Goal: Information Seeking & Learning: Learn about a topic

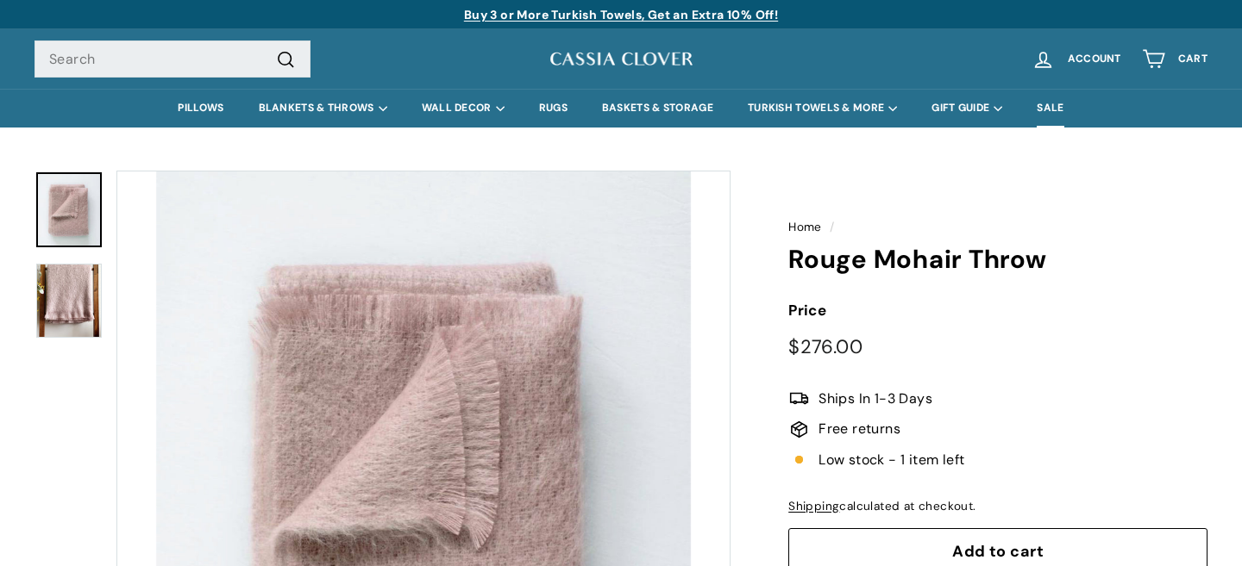
click at [1061, 109] on link "SALE" at bounding box center [1049, 108] width 61 height 39
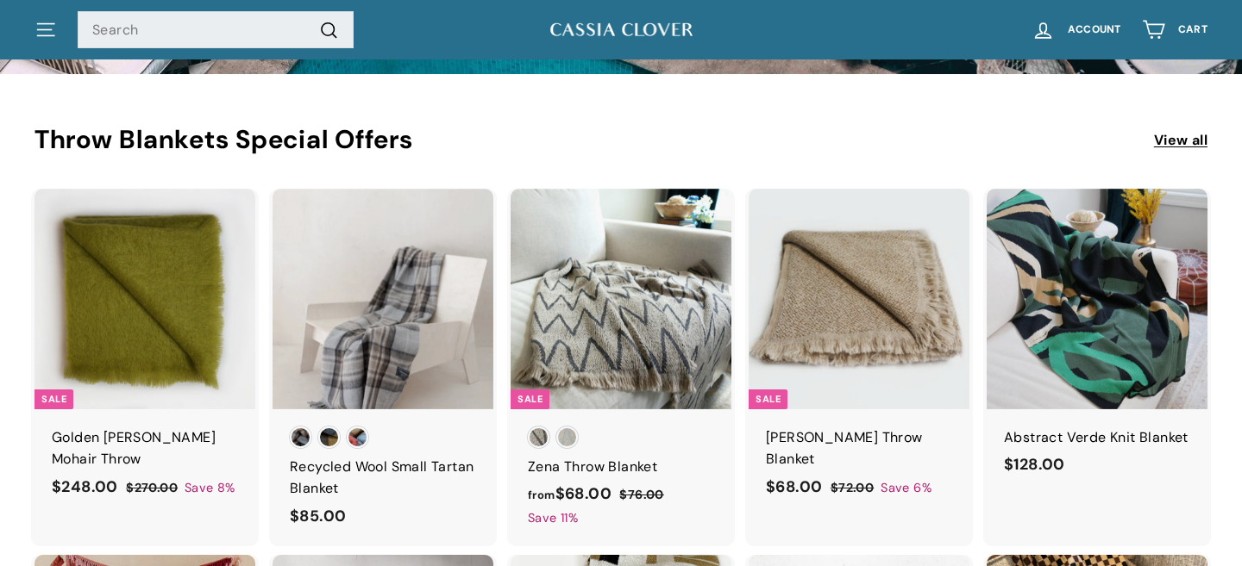
scroll to position [446, 0]
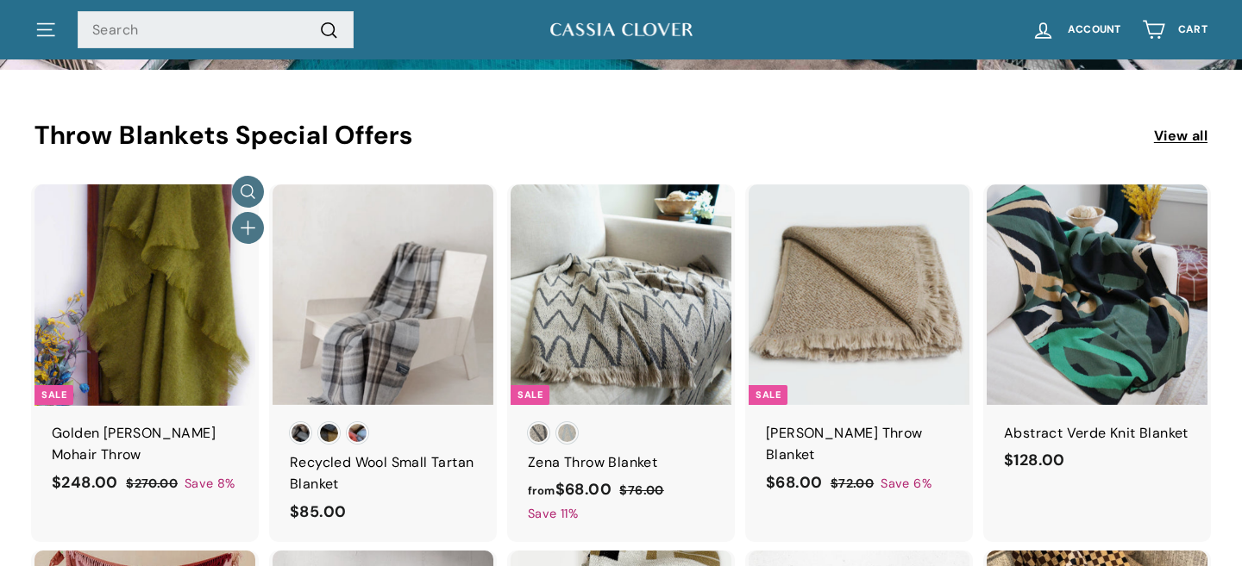
click at [180, 309] on img at bounding box center [144, 295] width 221 height 221
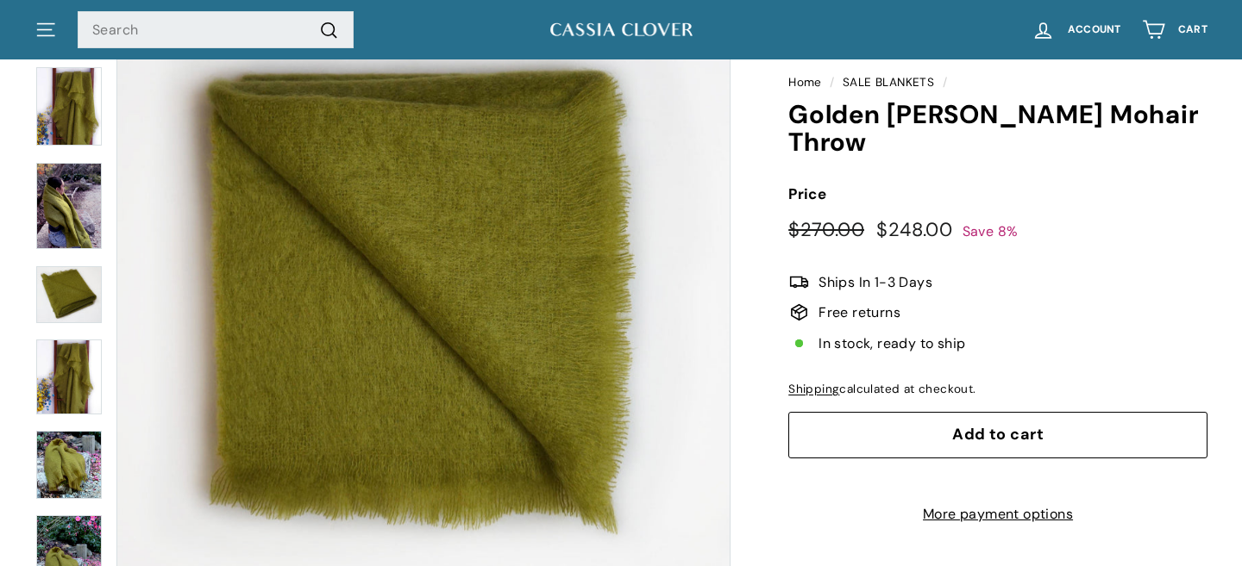
scroll to position [259, 0]
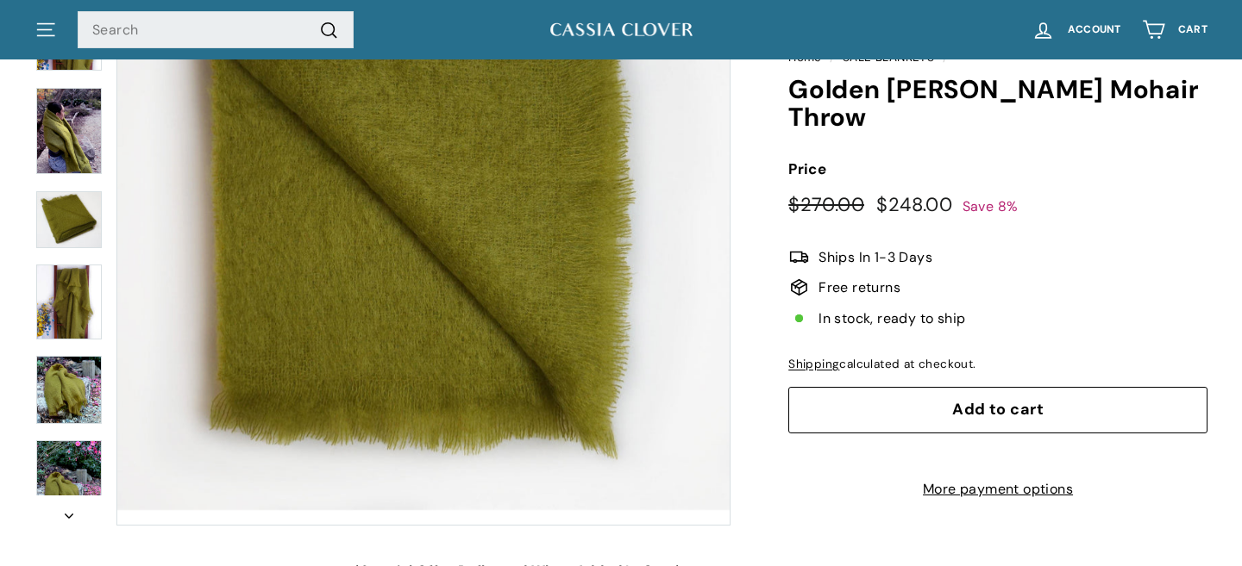
click at [64, 209] on img at bounding box center [69, 219] width 66 height 57
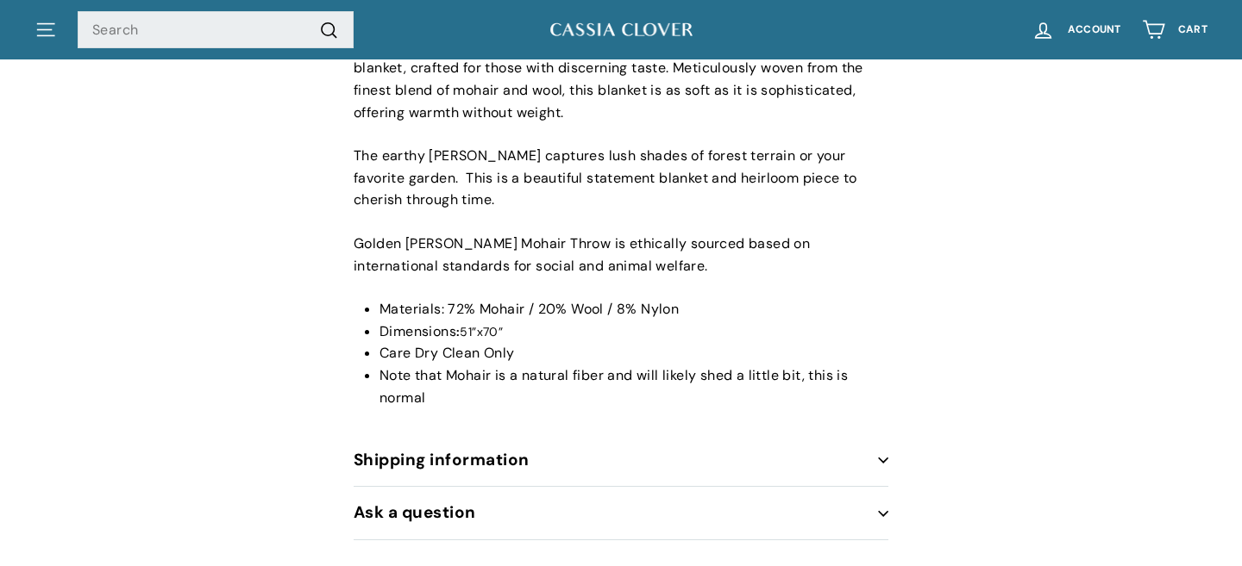
scroll to position [935, 0]
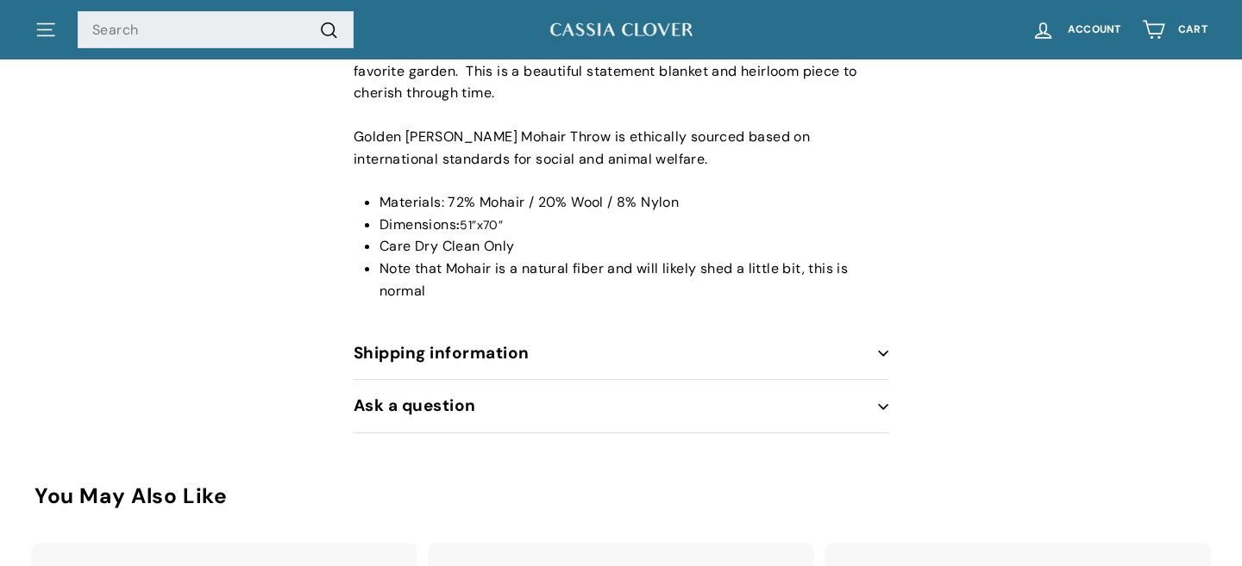
click at [588, 354] on button "Shipping information" at bounding box center [621, 354] width 535 height 53
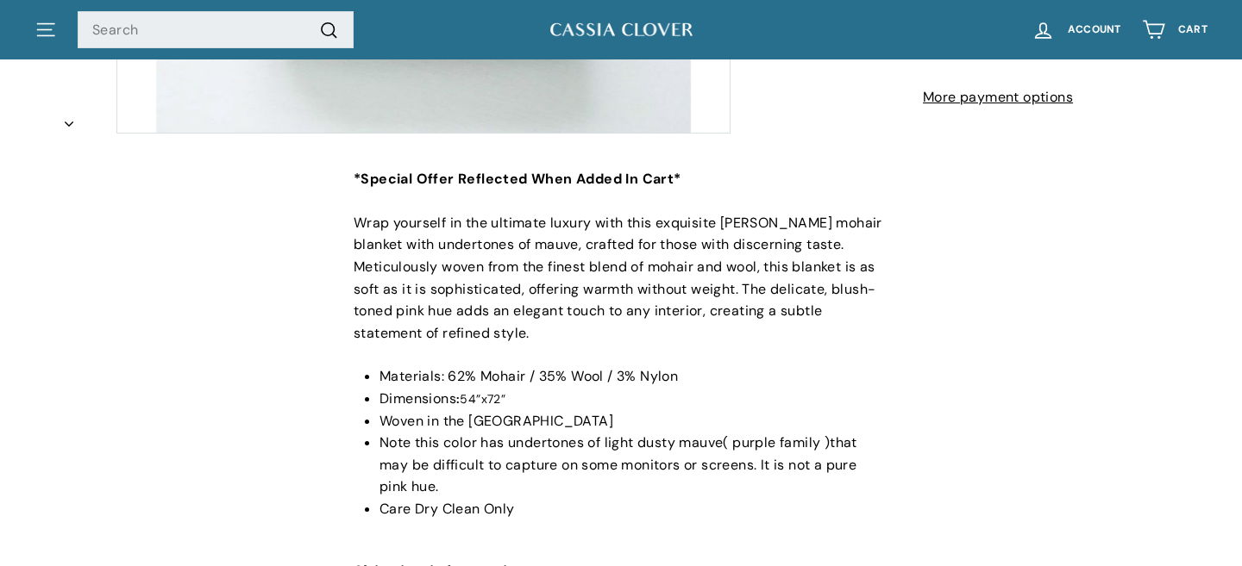
scroll to position [694, 0]
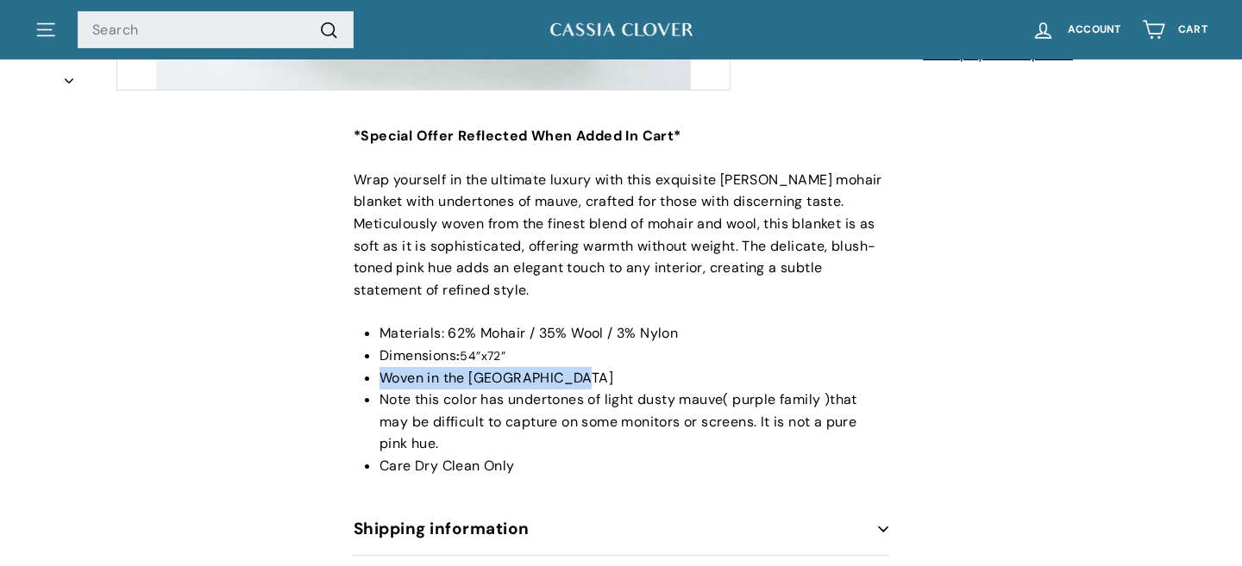
drag, startPoint x: 576, startPoint y: 384, endPoint x: 378, endPoint y: 377, distance: 198.4
click at [378, 377] on div "*Special Offer Reflected When Added In Cart* Wrap yourself in the ultimate luxu…" at bounding box center [621, 301] width 535 height 352
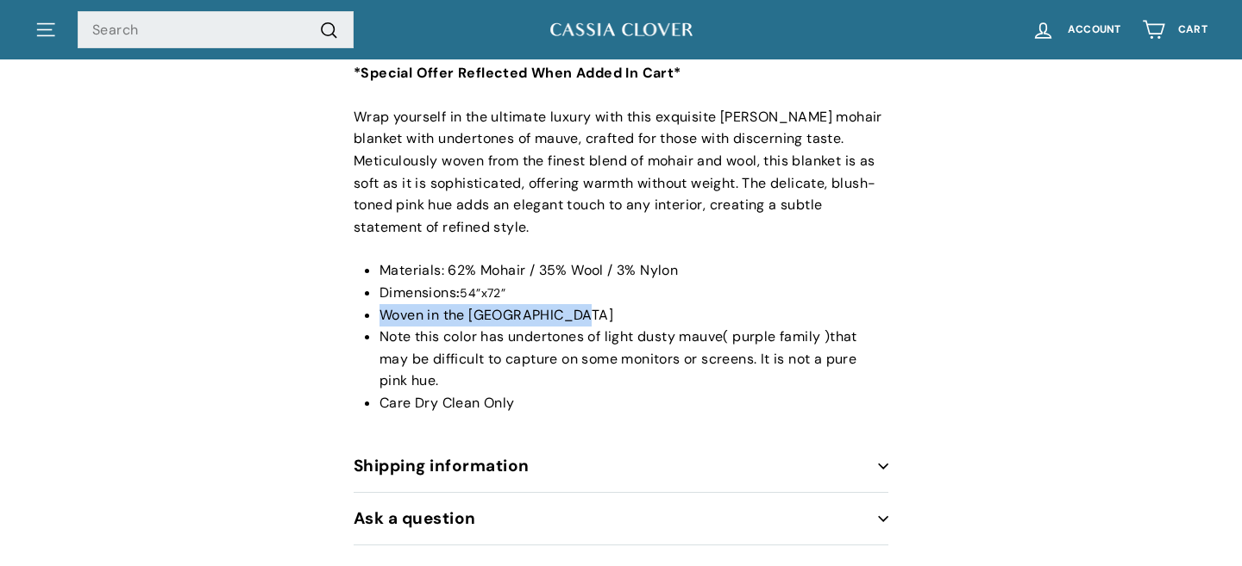
scroll to position [756, 0]
click at [590, 296] on li "Dimensions : 54”x72”" at bounding box center [633, 294] width 509 height 22
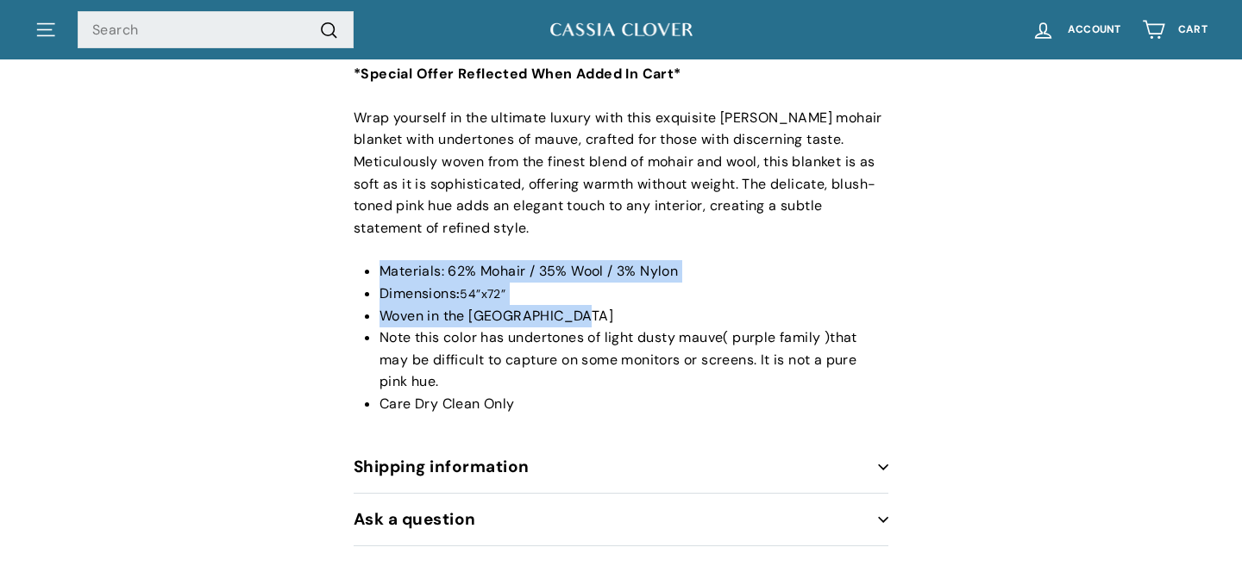
drag, startPoint x: 579, startPoint y: 323, endPoint x: 355, endPoint y: 251, distance: 235.6
click at [355, 251] on div "*Special Offer Reflected When Added In Cart* Wrap yourself in the ultimate luxu…" at bounding box center [621, 239] width 535 height 352
copy ul "Materials: 62% Mohair / 35% Wool / 3% Nylon Dimensions : 54”x72” Woven in the […"
